Goal: Navigation & Orientation: Find specific page/section

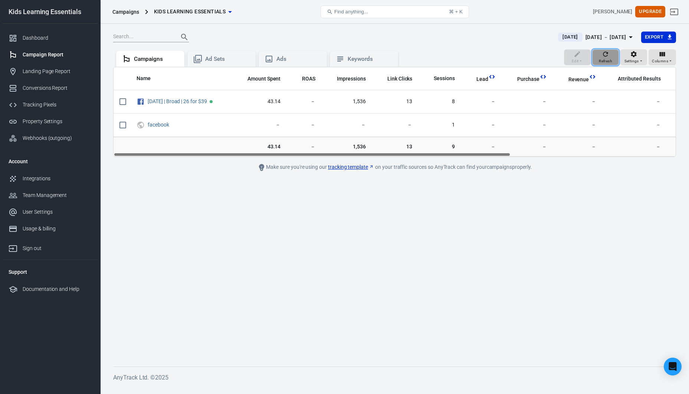
click at [605, 54] on icon "button" at bounding box center [605, 53] width 7 height 7
click at [28, 70] on div "Landing Page Report" at bounding box center [57, 72] width 69 height 8
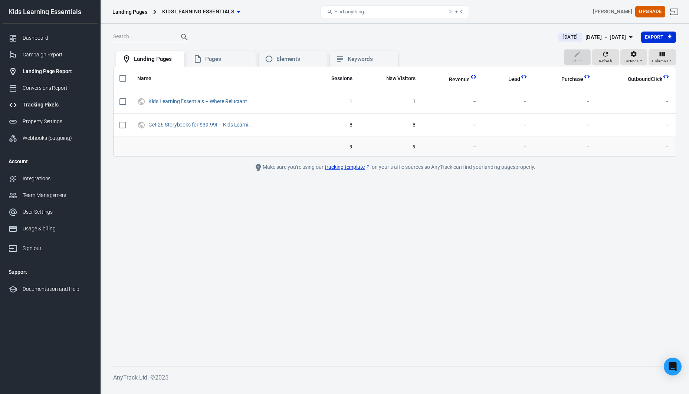
click at [63, 108] on div "Tracking Pixels" at bounding box center [57, 105] width 69 height 8
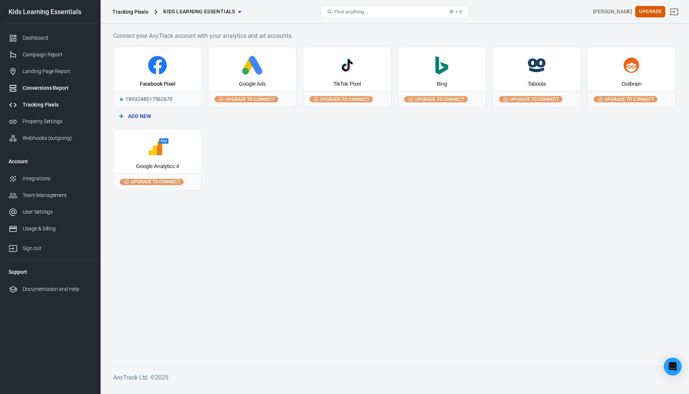
click at [57, 86] on div "Conversions Report" at bounding box center [57, 88] width 69 height 8
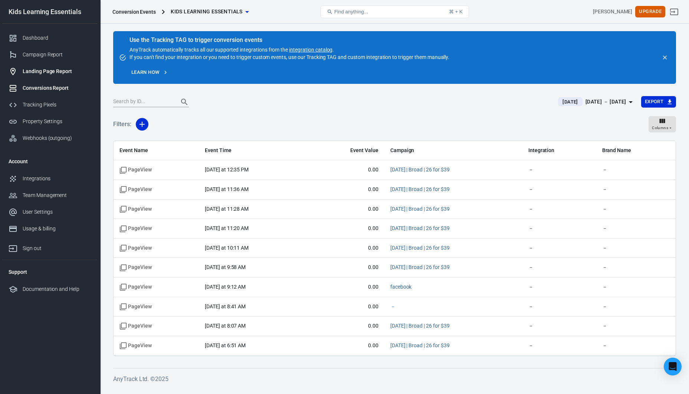
click at [34, 74] on div "Landing Page Report" at bounding box center [57, 72] width 69 height 8
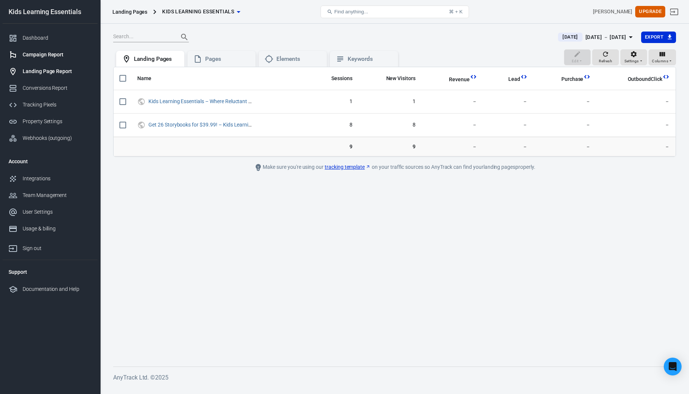
click at [36, 56] on div "Campaign Report" at bounding box center [57, 55] width 69 height 8
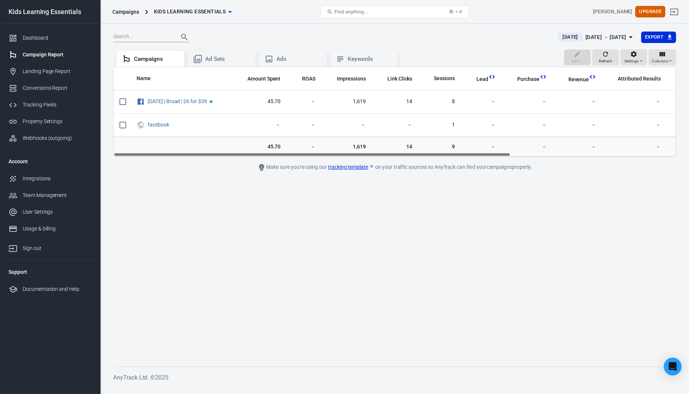
click at [138, 184] on main "[DATE] [DATE] － [DATE] Export Edit Refresh Settings Columns Campaigns Ad Sets A…" at bounding box center [394, 192] width 563 height 323
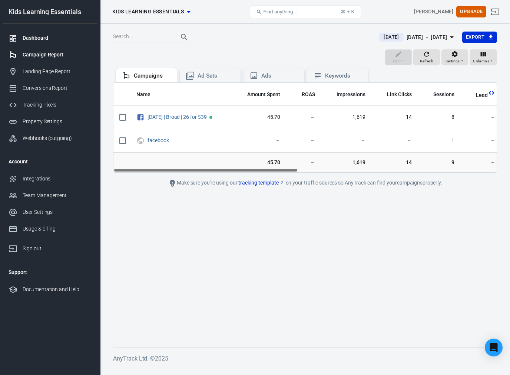
click at [42, 42] on link "Dashboard" at bounding box center [50, 38] width 95 height 17
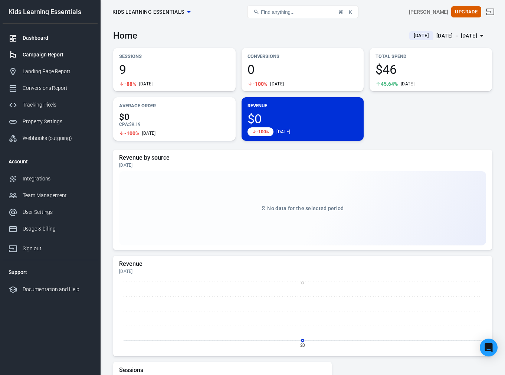
click at [47, 56] on div "Campaign Report" at bounding box center [57, 55] width 69 height 8
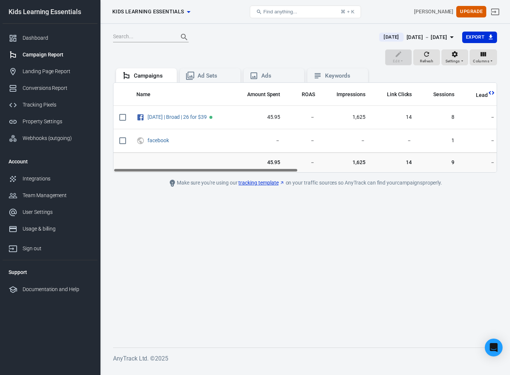
drag, startPoint x: 201, startPoint y: 169, endPoint x: 174, endPoint y: 169, distance: 26.7
click at [174, 169] on div "Name Amount Spent ROAS Impressions Link Clicks Sessions Lead Purchase Revenue A…" at bounding box center [306, 127] width 384 height 89
click at [48, 74] on div "Landing Page Report" at bounding box center [57, 72] width 69 height 8
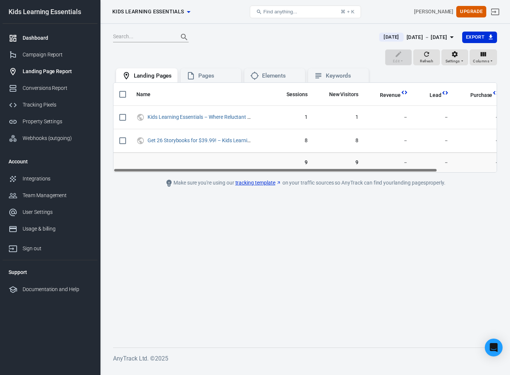
click at [30, 40] on div "Dashboard" at bounding box center [57, 38] width 69 height 8
